Goal: Information Seeking & Learning: Learn about a topic

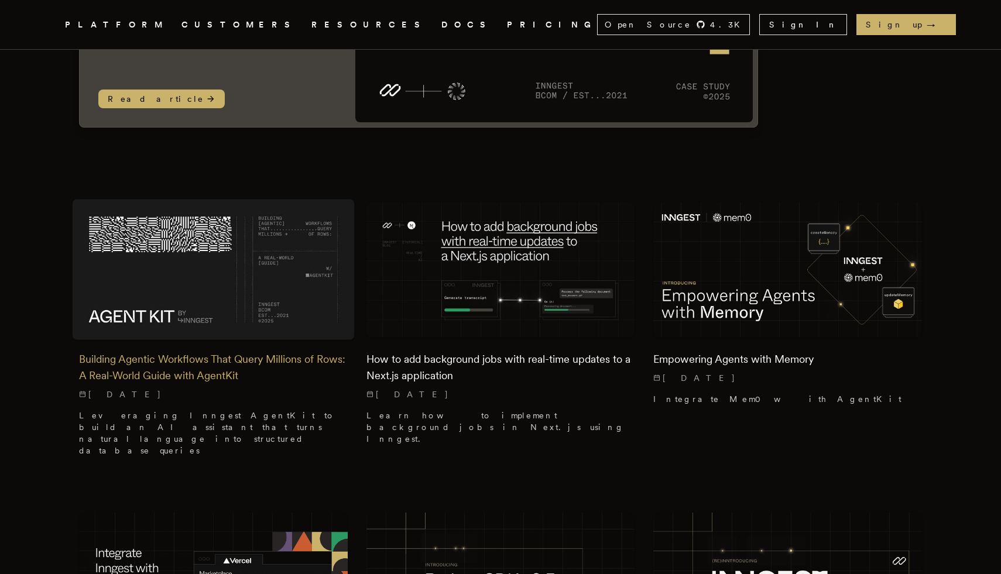
click at [195, 262] on img at bounding box center [214, 270] width 282 height 141
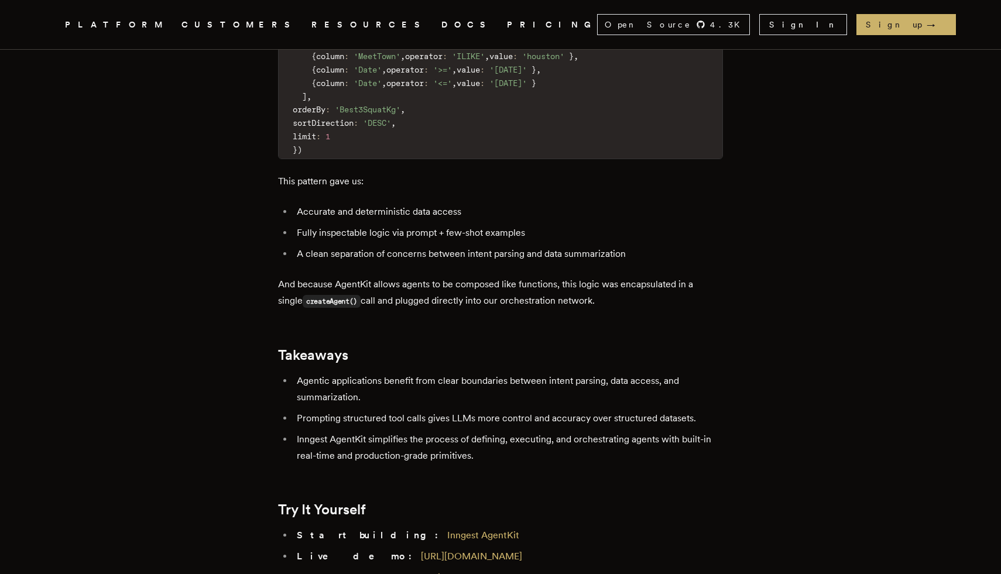
scroll to position [5062, 0]
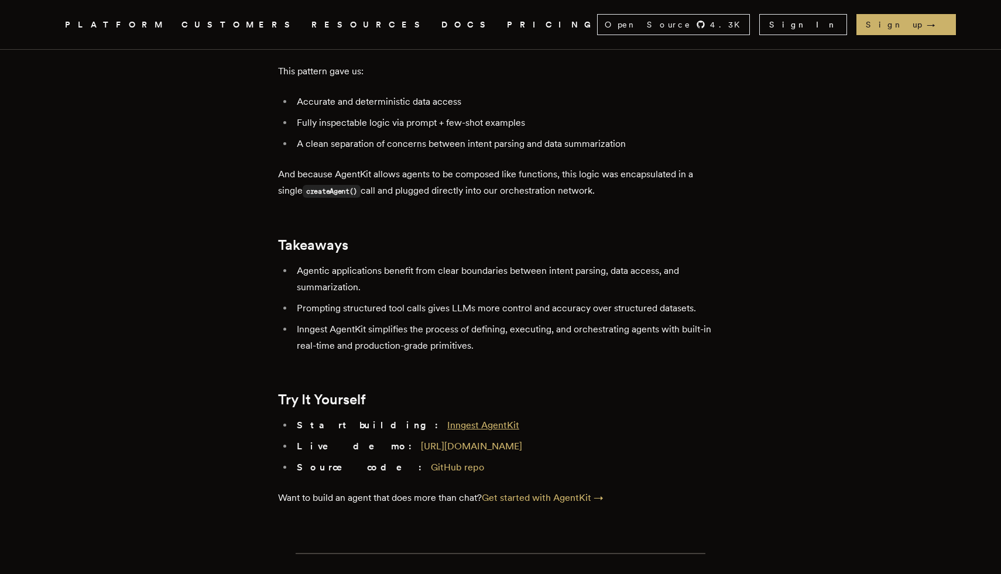
click at [447, 420] on link "Inngest AgentKit" at bounding box center [483, 425] width 72 height 11
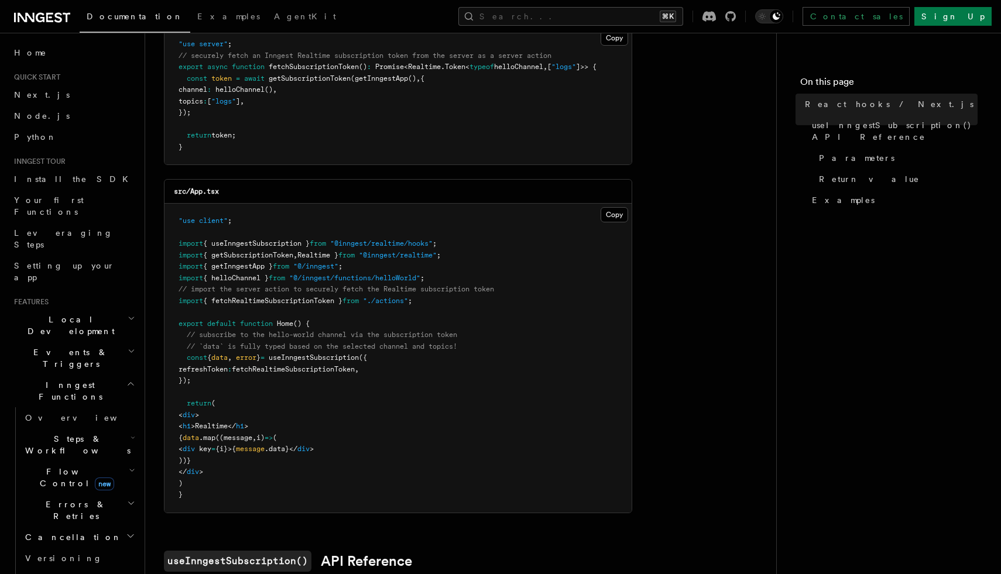
scroll to position [320, 0]
